Goal: Book appointment/travel/reservation

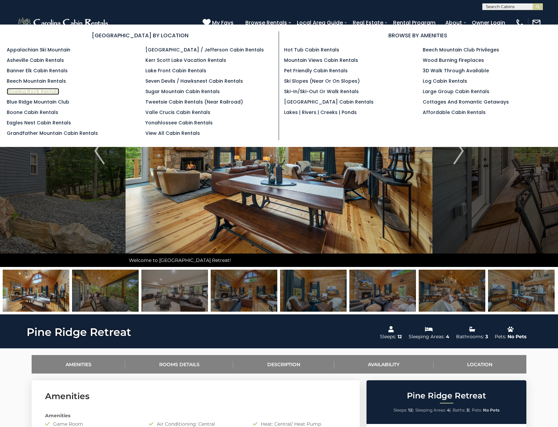
click at [33, 92] on link "Blowing Rock Rentals" at bounding box center [33, 91] width 52 height 7
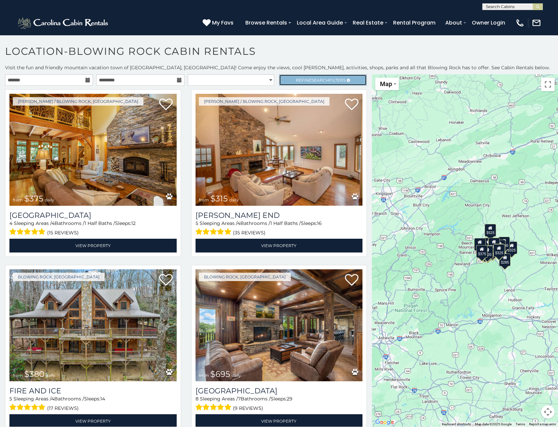
click at [328, 82] on span "Refine Search Filters" at bounding box center [321, 80] width 50 height 5
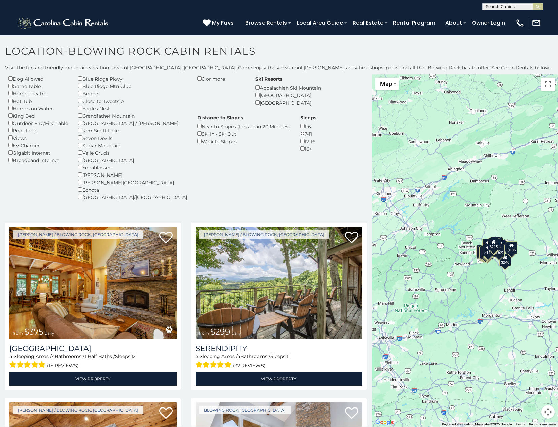
scroll to position [67, 0]
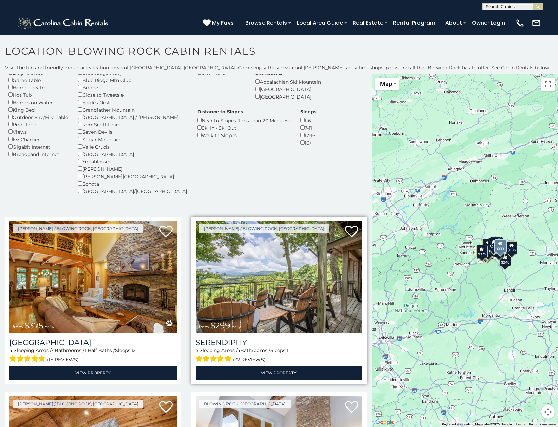
click at [283, 274] on img at bounding box center [278, 277] width 167 height 112
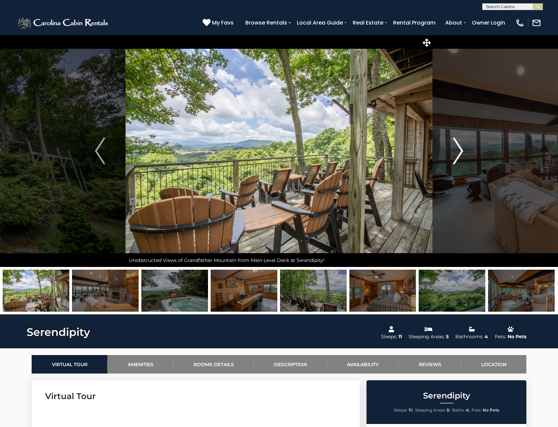
click at [459, 151] on img "Next" at bounding box center [458, 151] width 10 height 27
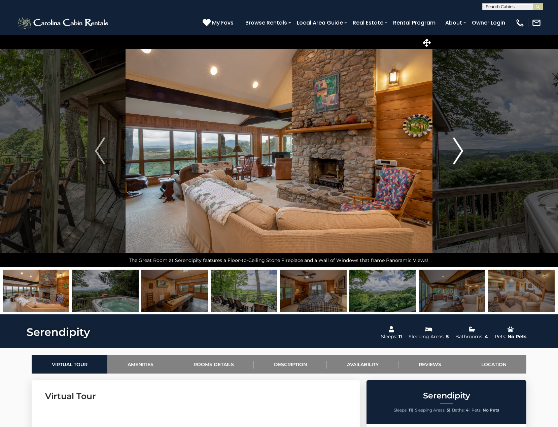
click at [459, 151] on img "Next" at bounding box center [458, 151] width 10 height 27
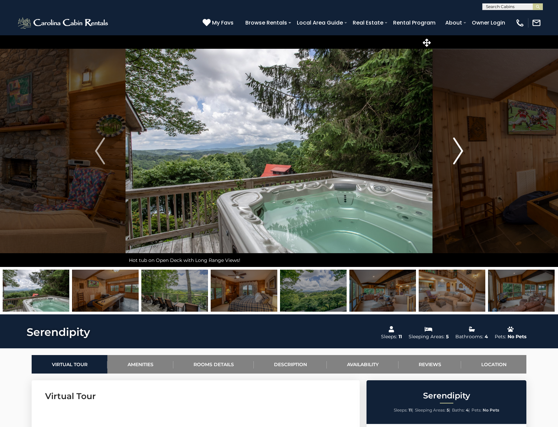
click at [459, 151] on img "Next" at bounding box center [458, 151] width 10 height 27
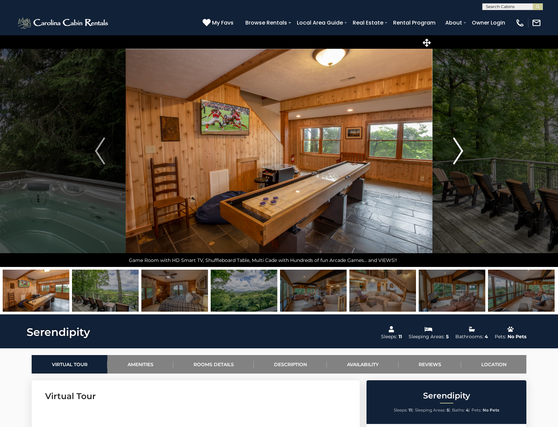
click at [459, 151] on img "Next" at bounding box center [458, 151] width 10 height 27
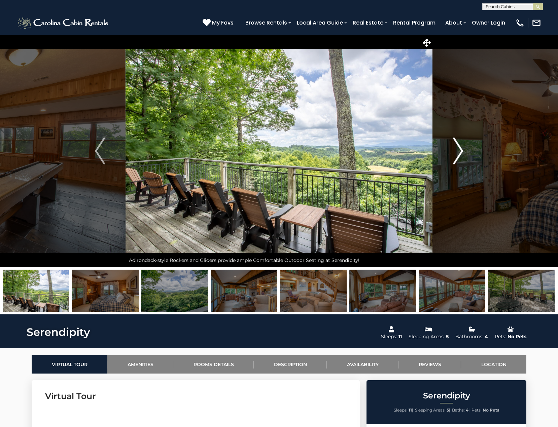
click at [459, 151] on img "Next" at bounding box center [458, 151] width 10 height 27
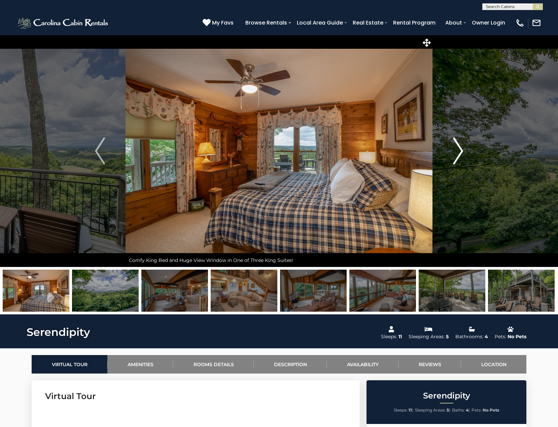
click at [459, 151] on img "Next" at bounding box center [458, 151] width 10 height 27
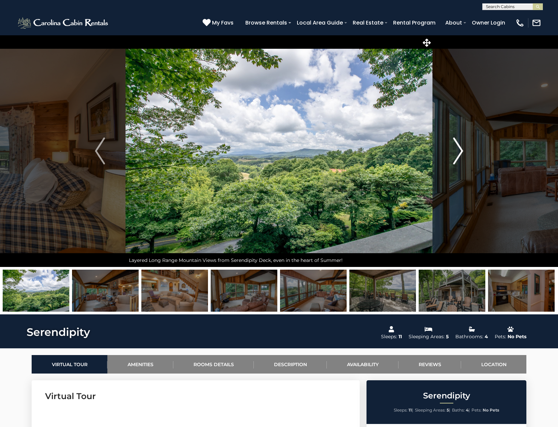
click at [459, 151] on img "Next" at bounding box center [458, 151] width 10 height 27
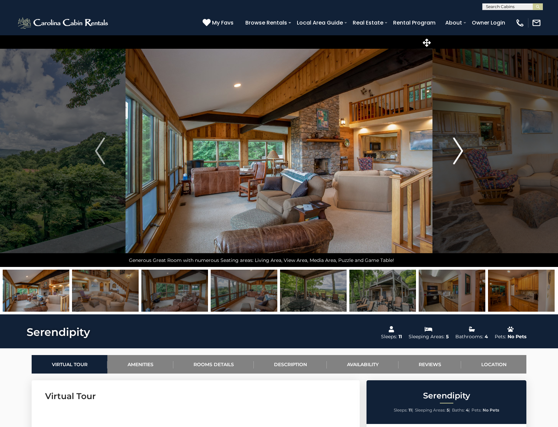
click at [459, 151] on img "Next" at bounding box center [458, 151] width 10 height 27
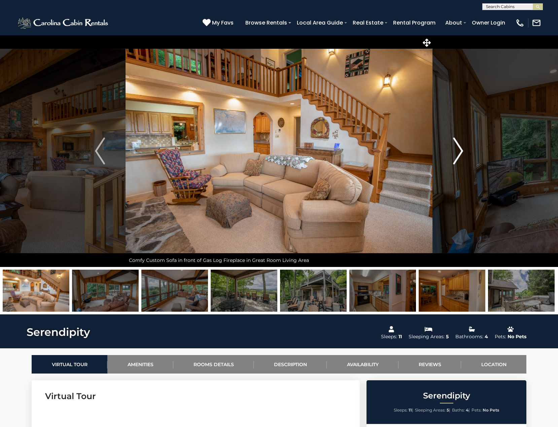
click at [459, 151] on img "Next" at bounding box center [458, 151] width 10 height 27
